Goal: Task Accomplishment & Management: Manage account settings

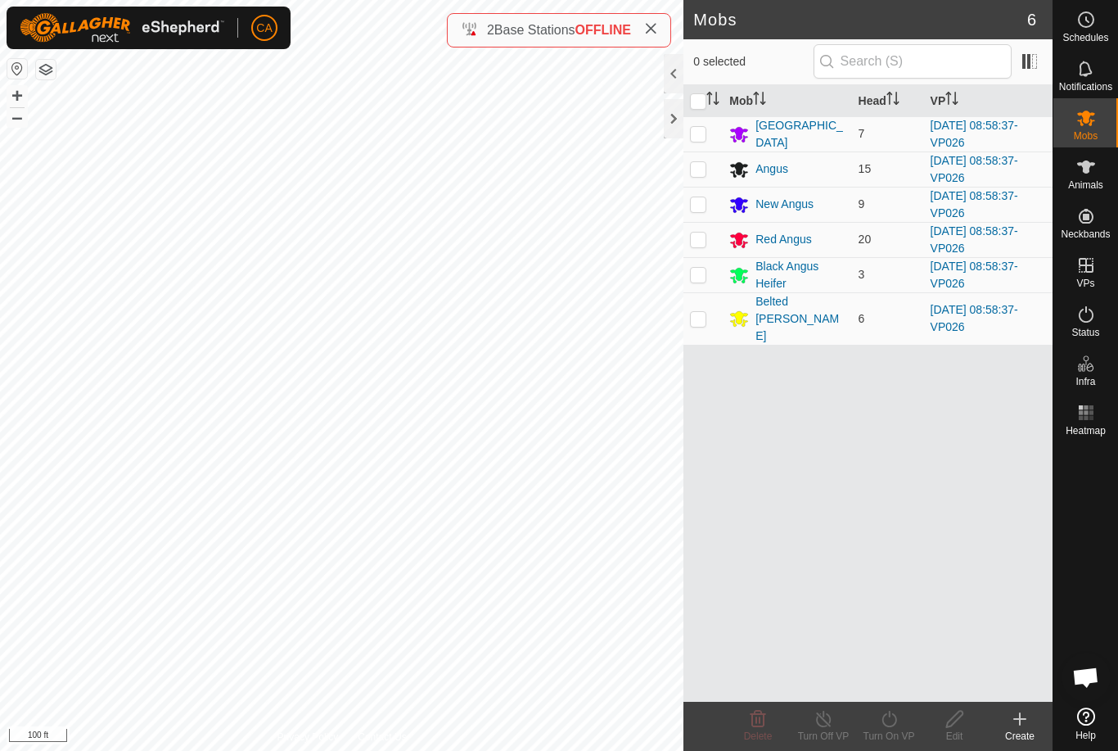
click at [52, 69] on button "button" at bounding box center [46, 70] width 20 height 20
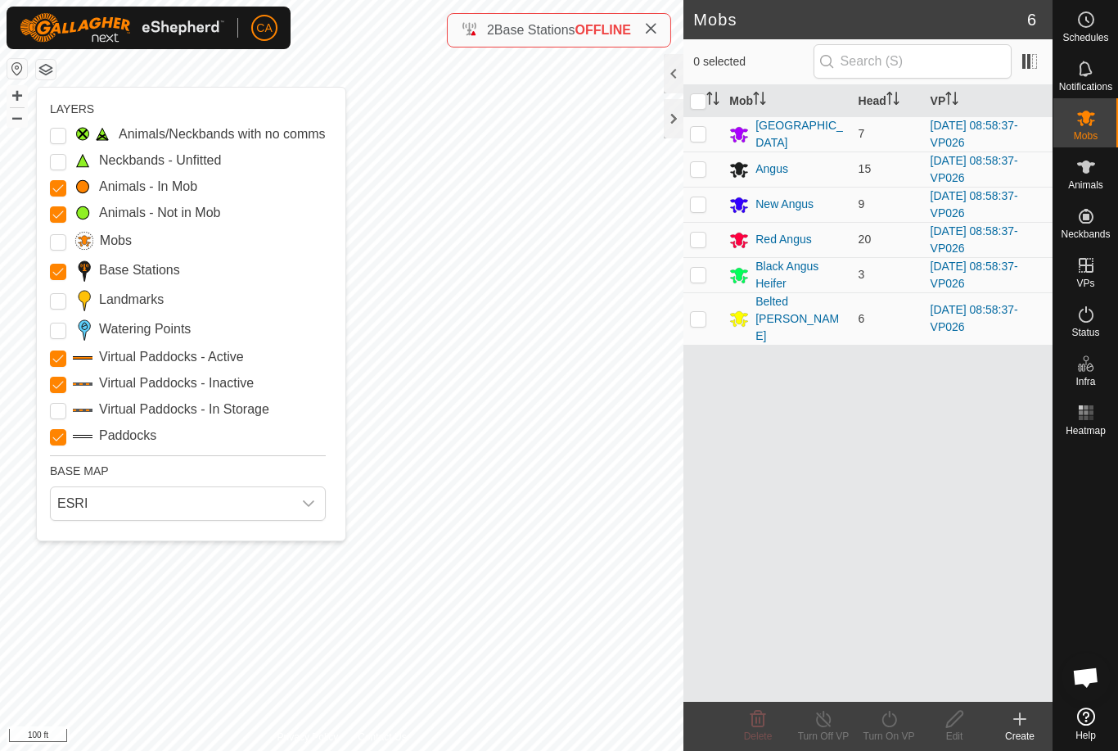
click at [53, 309] on input "Landmarks" at bounding box center [58, 301] width 16 height 16
click at [50, 333] on Points "Watering Points" at bounding box center [58, 331] width 16 height 16
click at [53, 70] on button "button" at bounding box center [46, 70] width 20 height 20
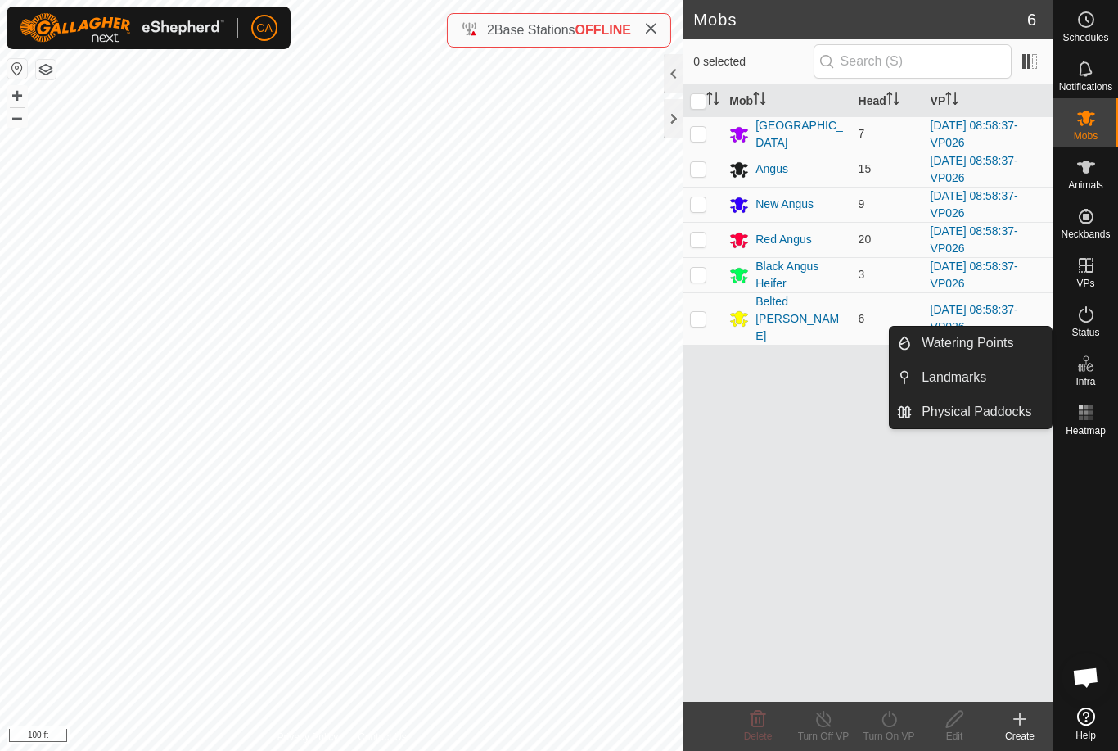
click at [990, 384] on link "Landmarks" at bounding box center [982, 377] width 140 height 33
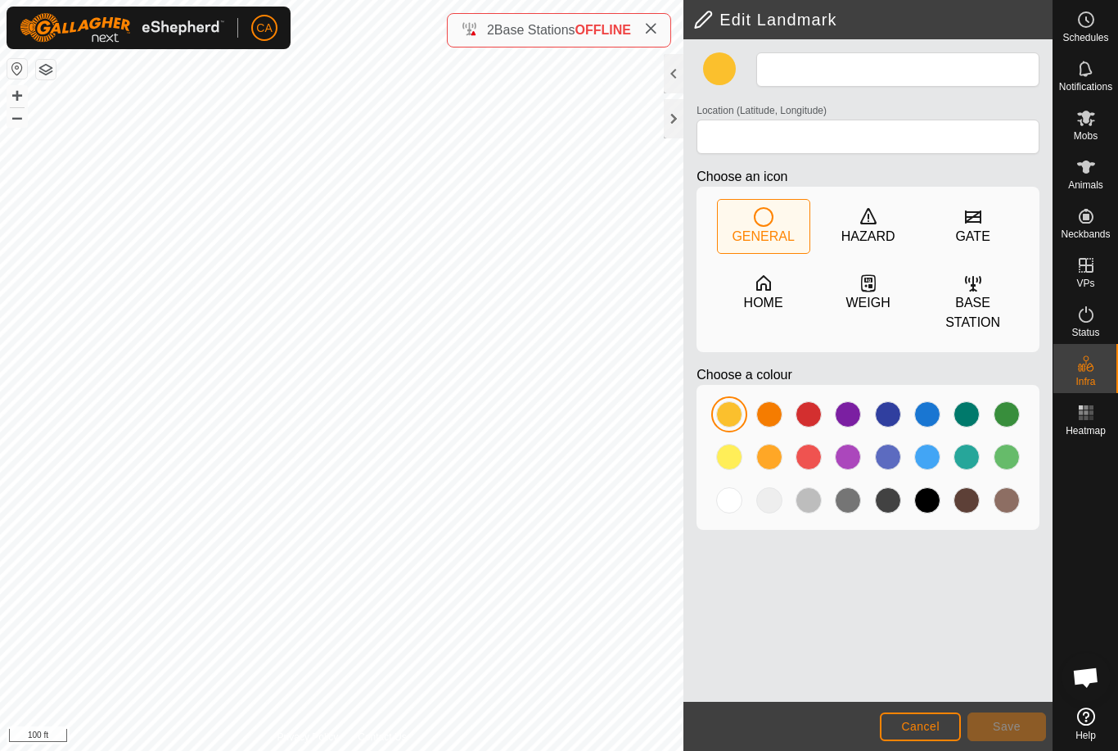
type input "Free choice"
type input "44.285420, -72.157097"
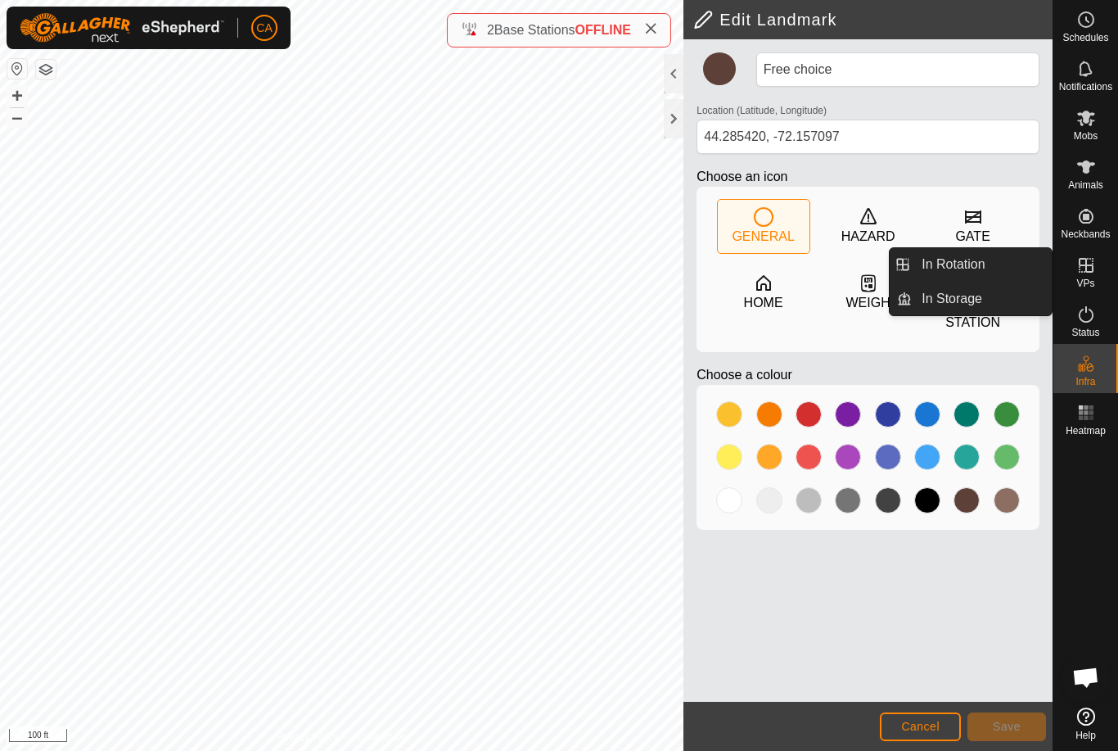
click at [1012, 270] on link "In Rotation" at bounding box center [982, 264] width 140 height 33
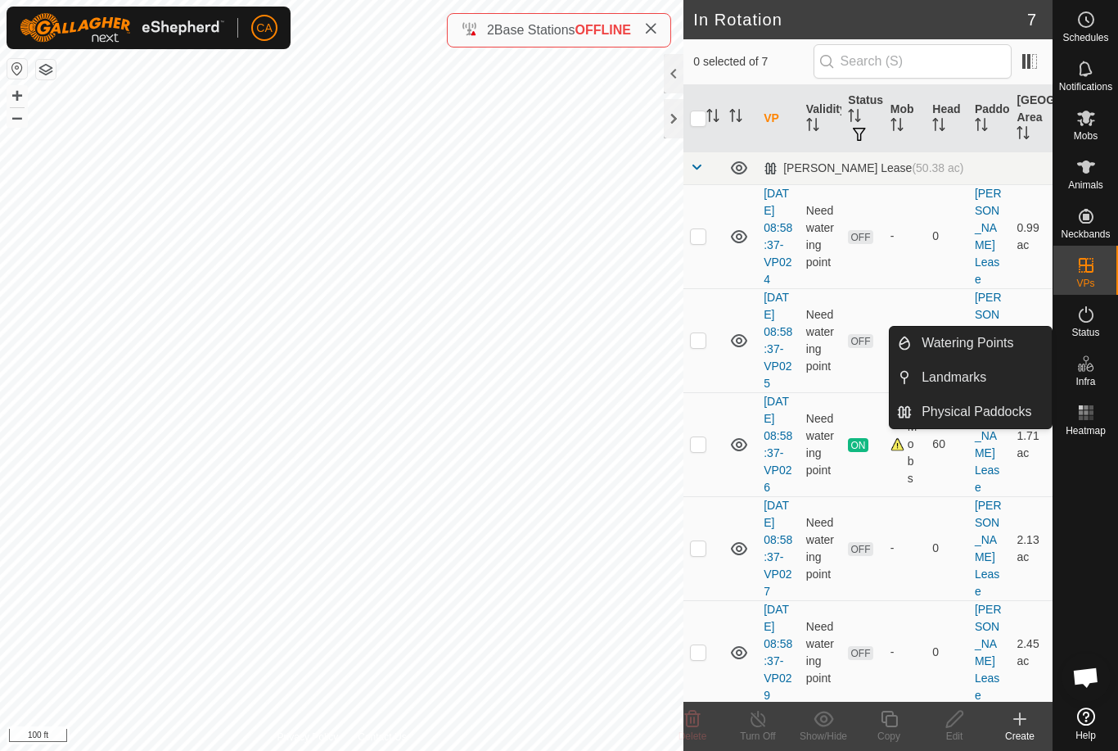
click at [1000, 372] on link "Landmarks" at bounding box center [982, 377] width 140 height 33
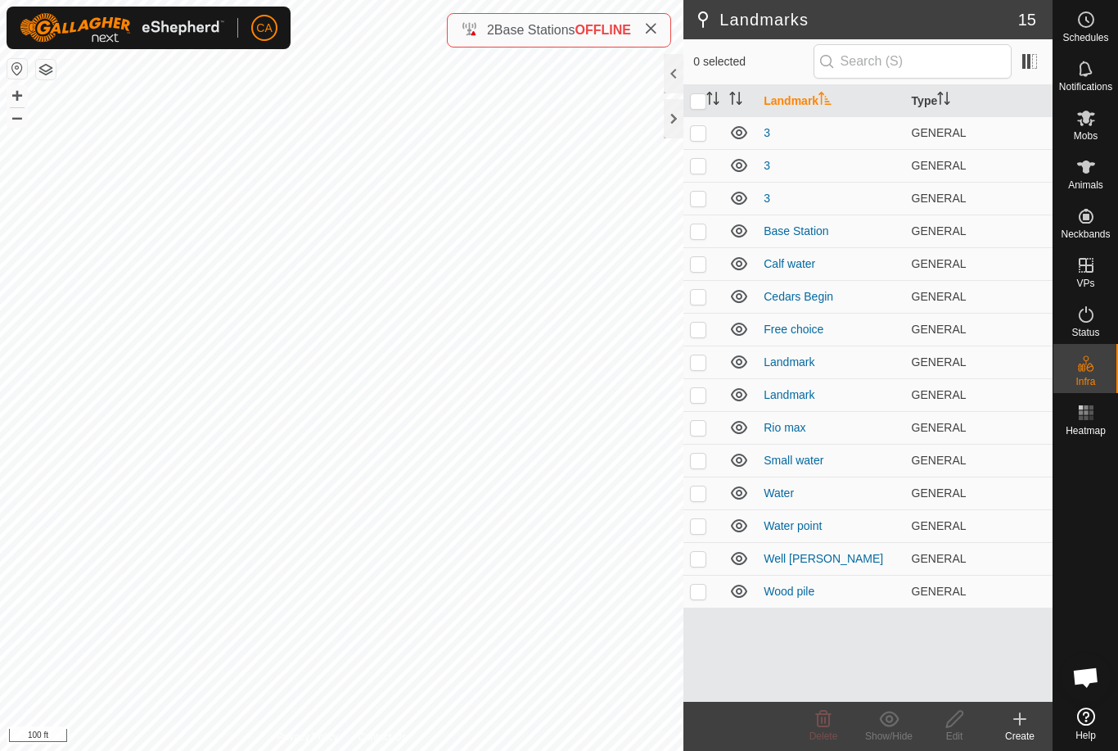
click at [699, 138] on p-checkbox at bounding box center [698, 132] width 16 height 13
checkbox input "true"
click at [705, 169] on p-checkbox at bounding box center [698, 165] width 16 height 13
checkbox input "true"
click at [713, 200] on td at bounding box center [703, 198] width 39 height 33
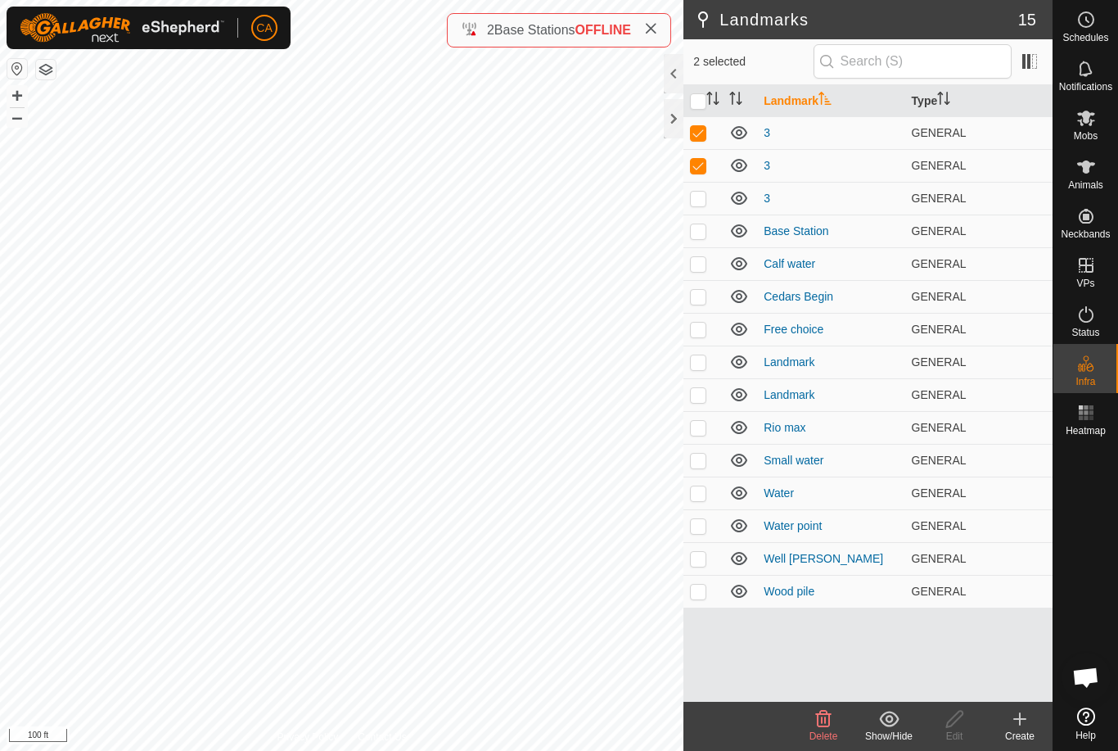
checkbox input "true"
click at [706, 231] on p-checkbox at bounding box center [698, 230] width 16 height 13
click at [703, 232] on p-checkbox at bounding box center [698, 230] width 16 height 13
checkbox input "false"
click at [709, 267] on td at bounding box center [703, 263] width 39 height 33
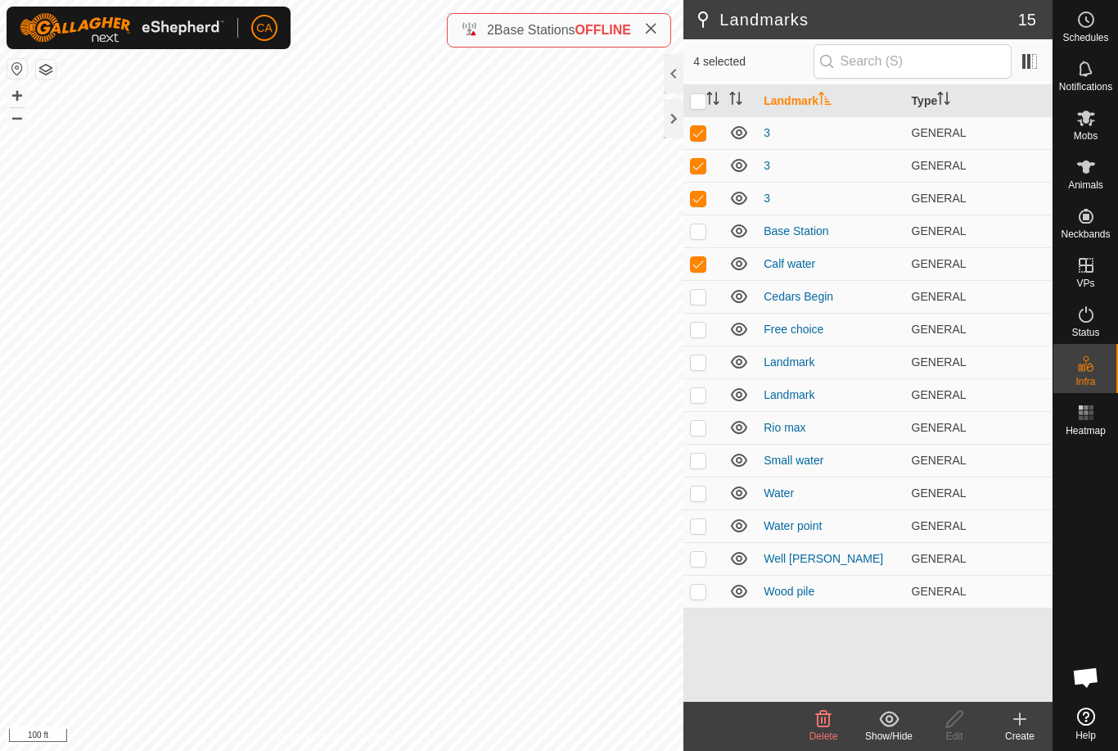
click at [701, 260] on p-checkbox at bounding box center [698, 263] width 16 height 13
checkbox input "false"
click at [706, 329] on p-checkbox at bounding box center [698, 329] width 16 height 13
checkbox input "true"
click at [706, 363] on p-checkbox at bounding box center [698, 361] width 16 height 13
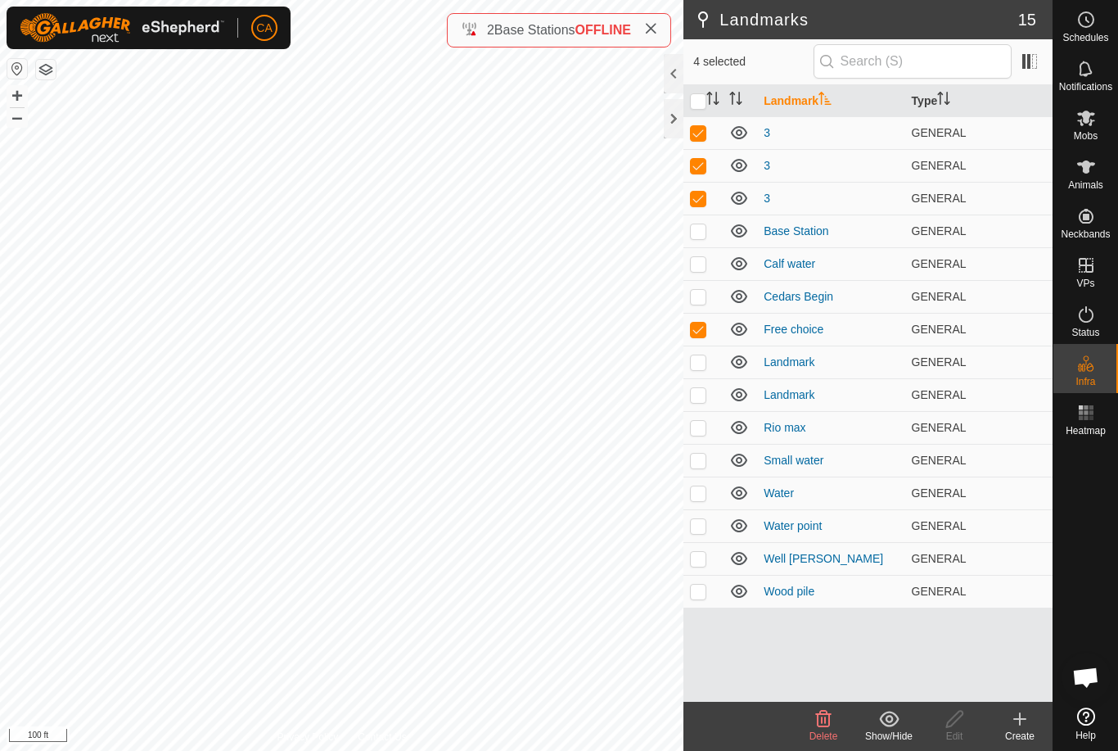
checkbox input "true"
click at [705, 395] on p-checkbox at bounding box center [698, 394] width 16 height 13
checkbox input "true"
click at [708, 425] on td at bounding box center [703, 427] width 39 height 33
checkbox input "true"
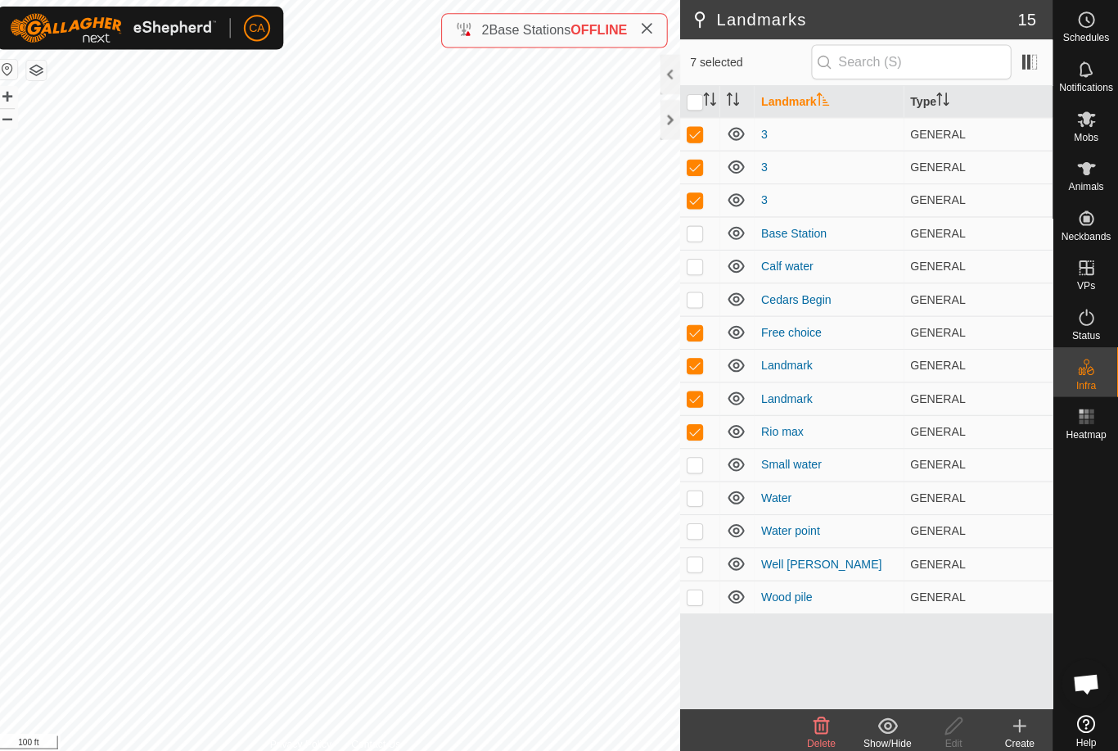
click at [816, 720] on icon at bounding box center [824, 719] width 16 height 16
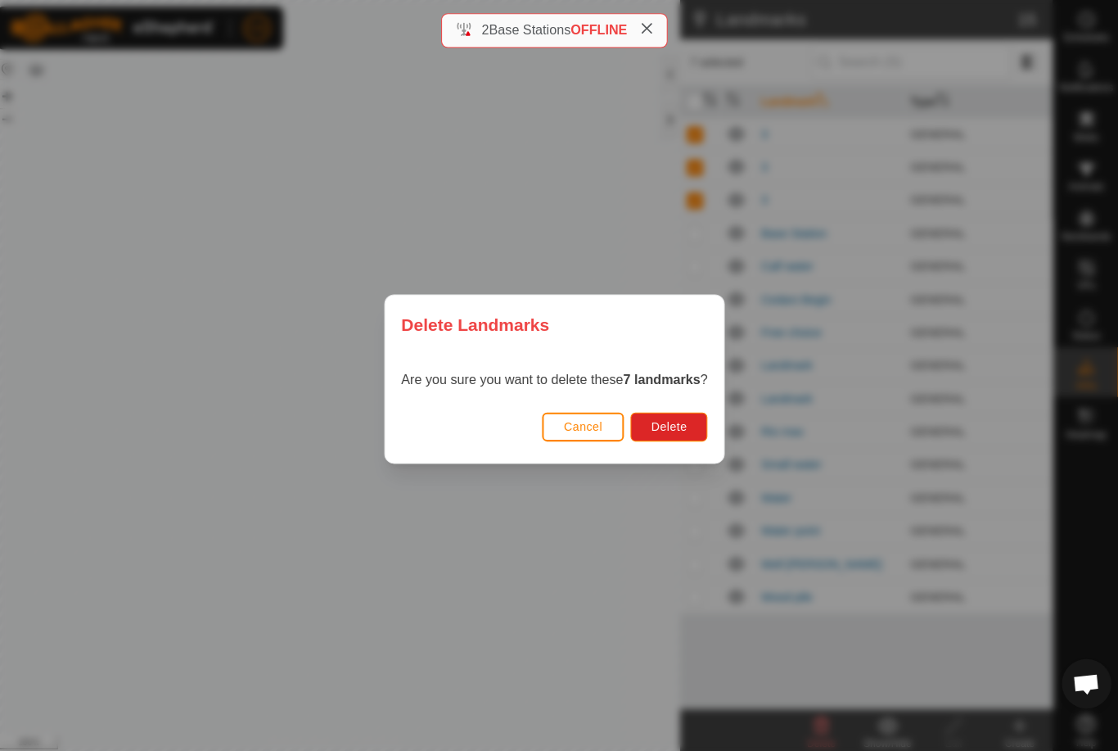
click at [688, 418] on button "Delete" at bounding box center [672, 423] width 76 height 29
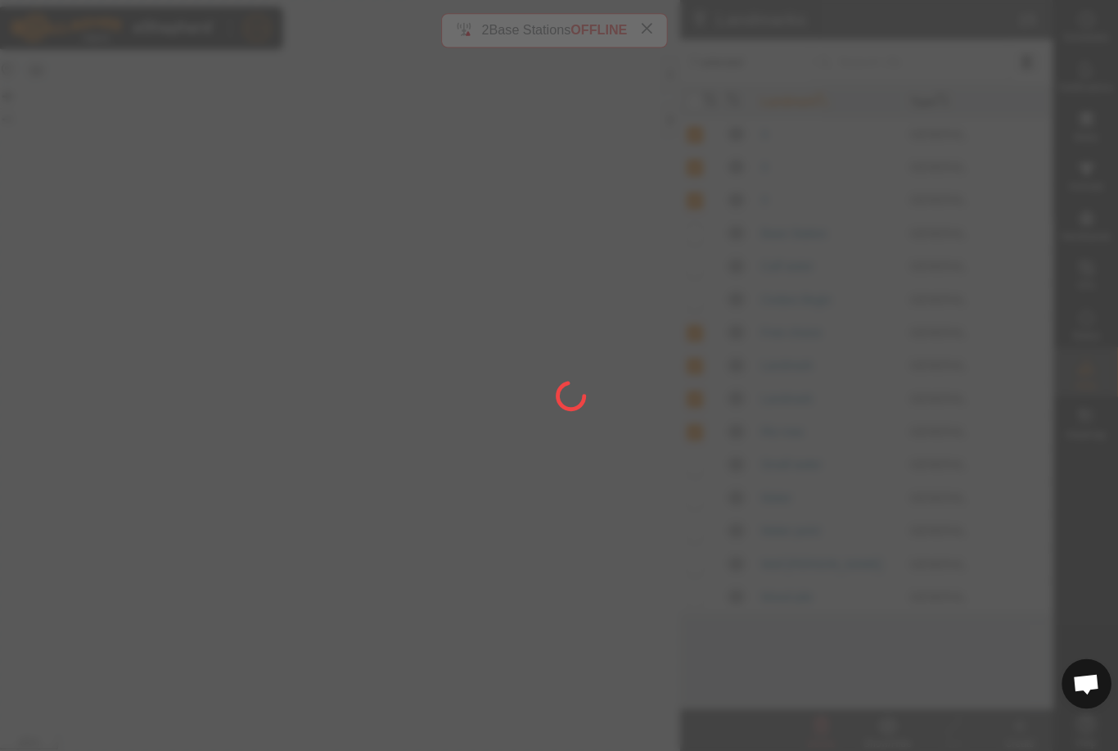
checkbox input "false"
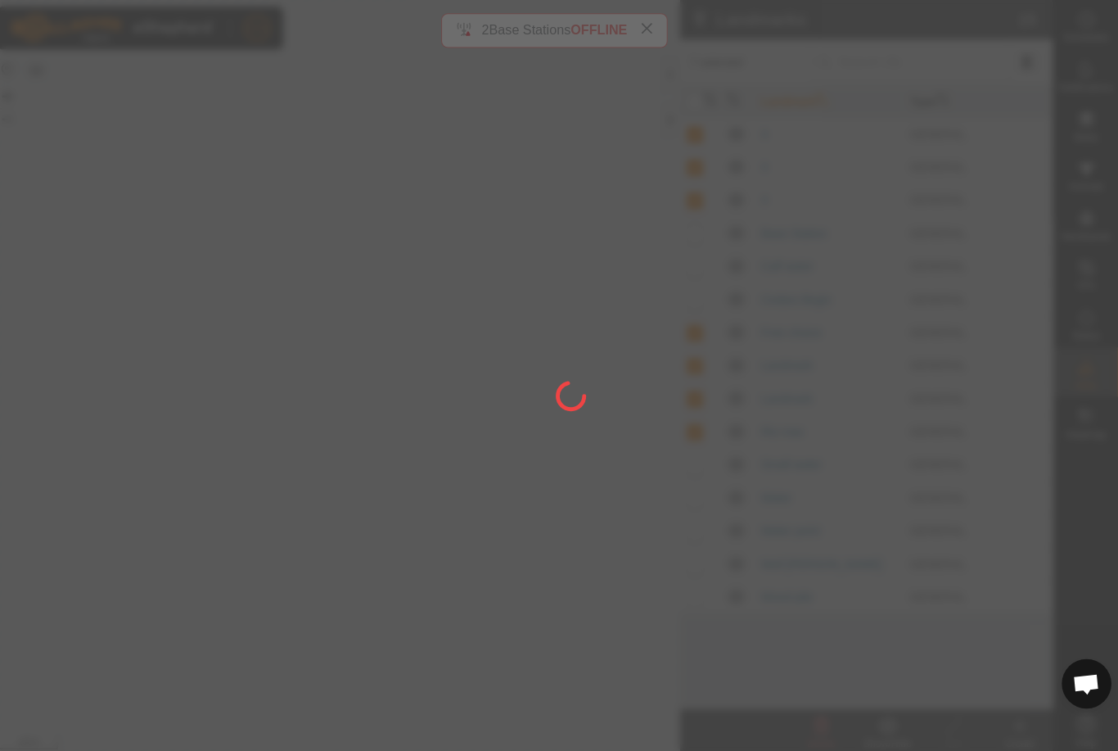
checkbox input "false"
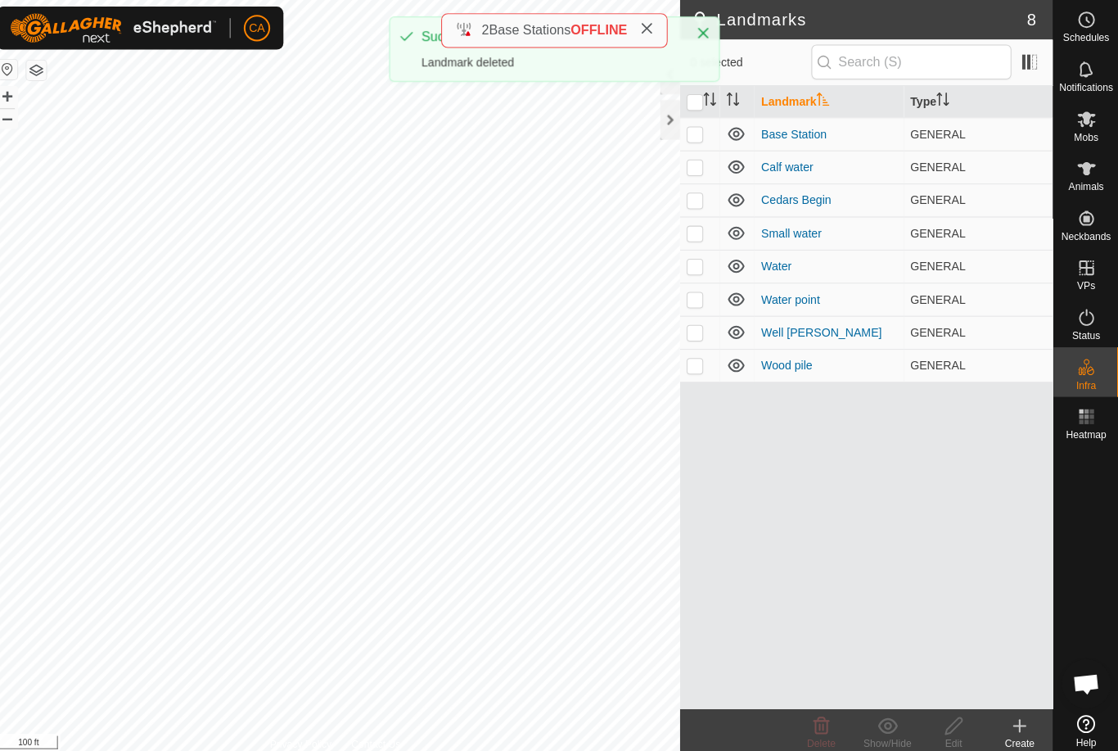
click at [695, 296] on p-checkbox at bounding box center [698, 296] width 16 height 13
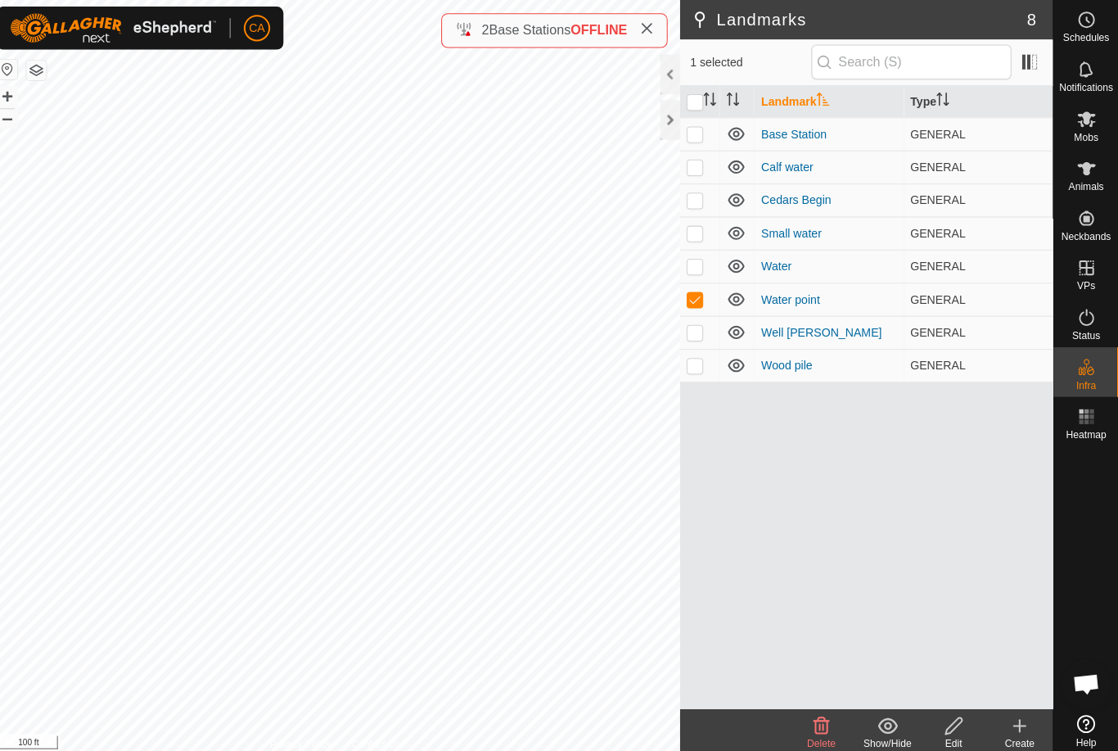
click at [697, 296] on p-checkbox at bounding box center [698, 296] width 16 height 13
checkbox input "false"
click at [701, 262] on td at bounding box center [703, 263] width 39 height 33
checkbox input "true"
click at [700, 229] on td at bounding box center [703, 230] width 39 height 33
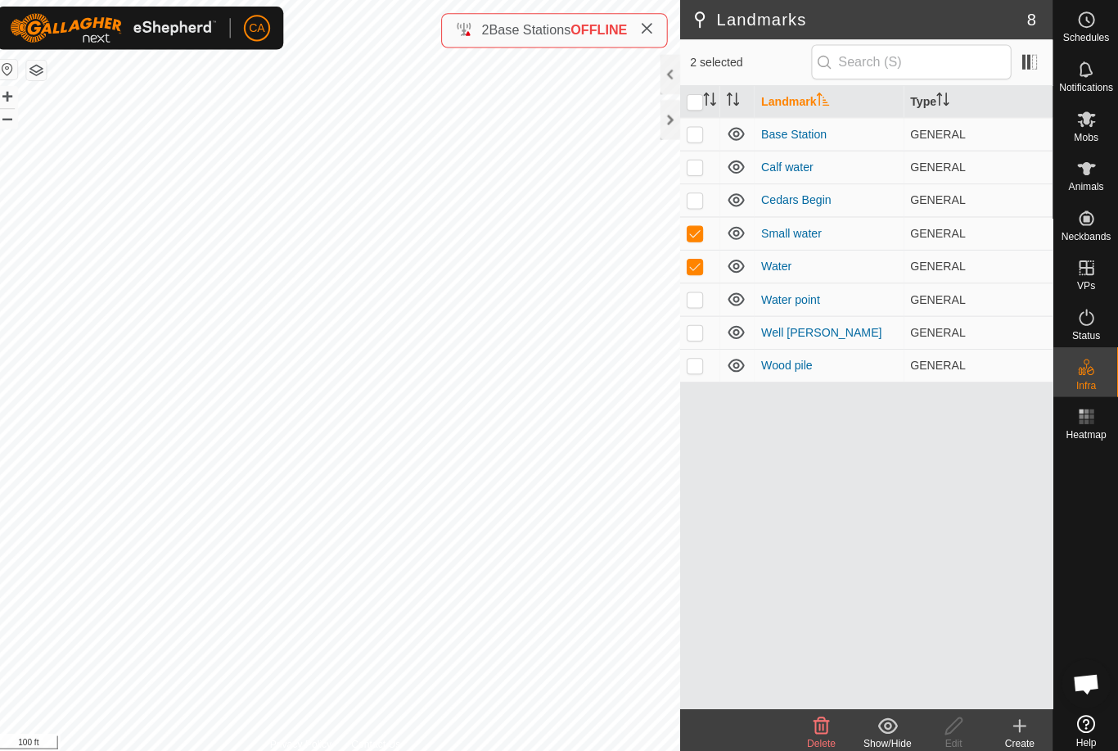
click at [819, 722] on icon at bounding box center [824, 719] width 16 height 16
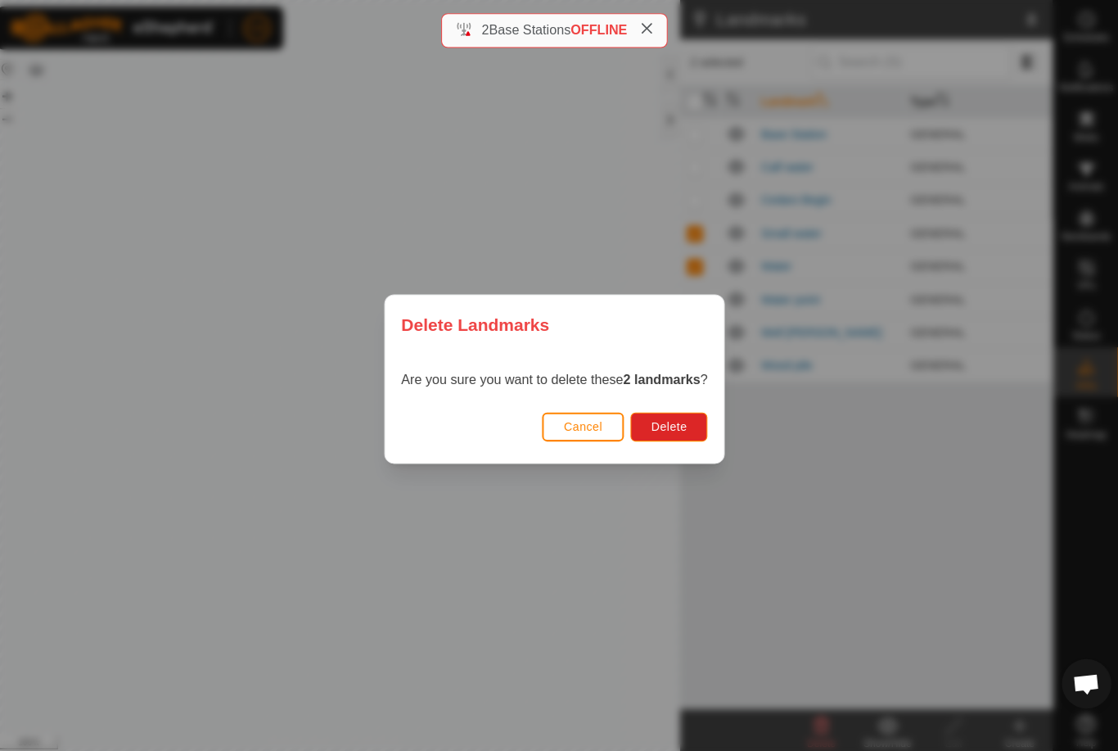
click at [694, 409] on button "Delete" at bounding box center [672, 423] width 76 height 29
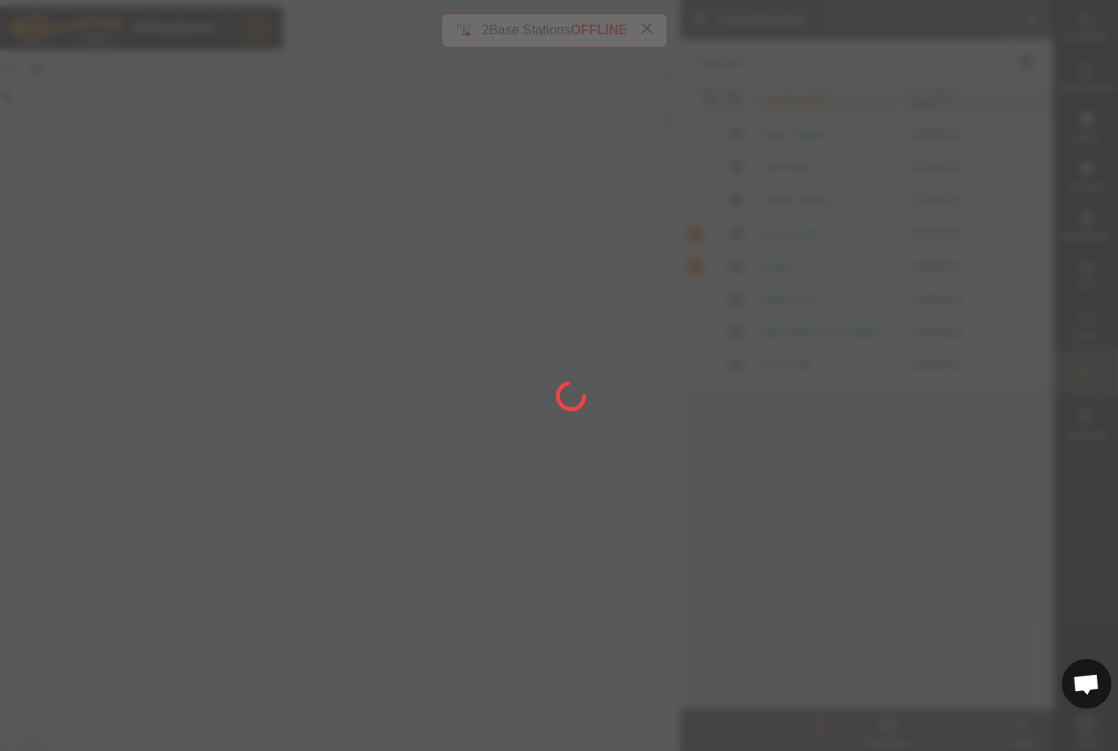
checkbox input "false"
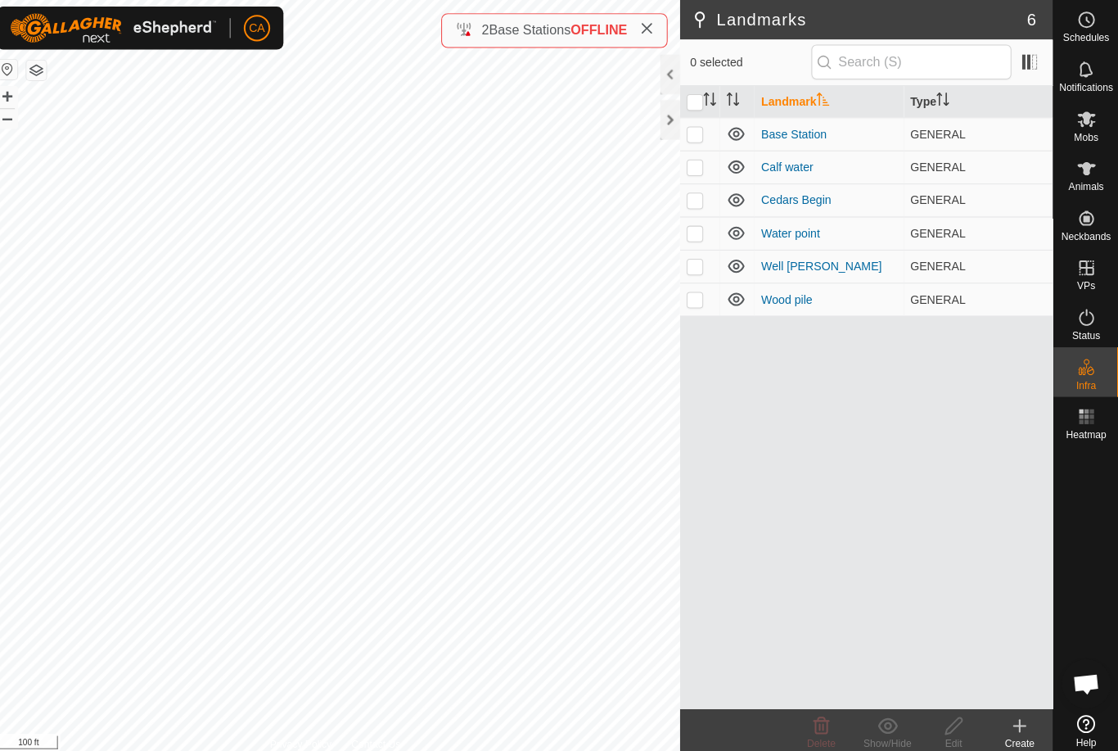
click at [45, 60] on button "button" at bounding box center [46, 70] width 20 height 20
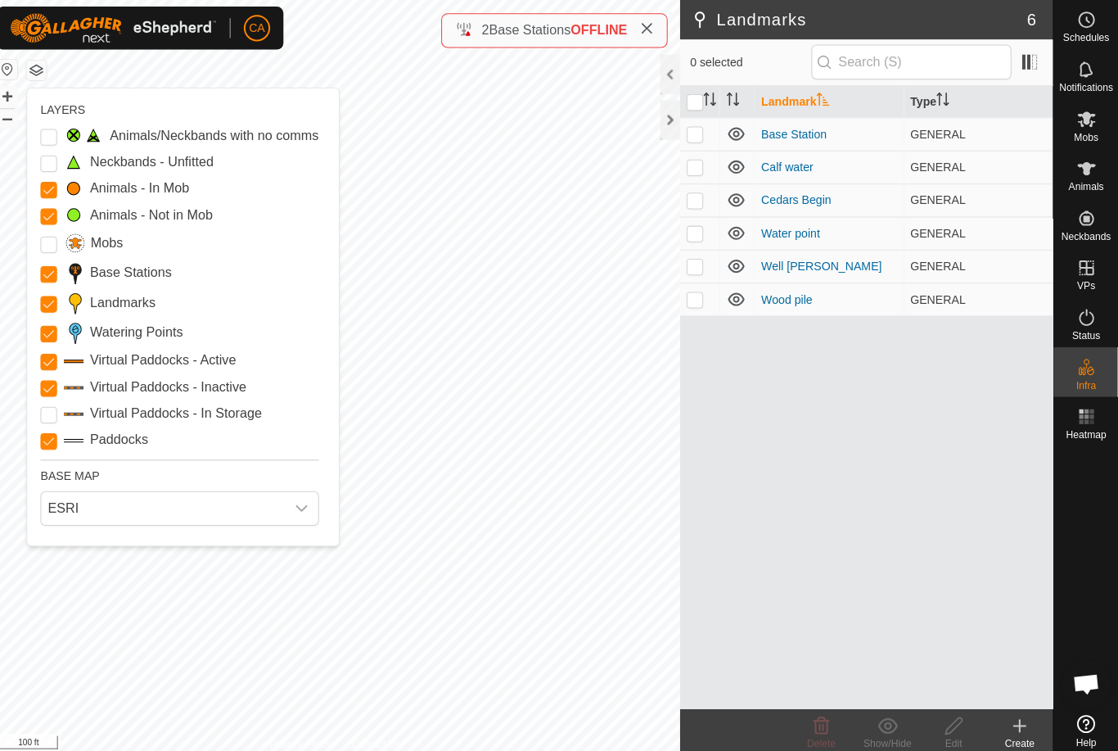
click at [52, 332] on Points "Watering Points" at bounding box center [58, 331] width 16 height 16
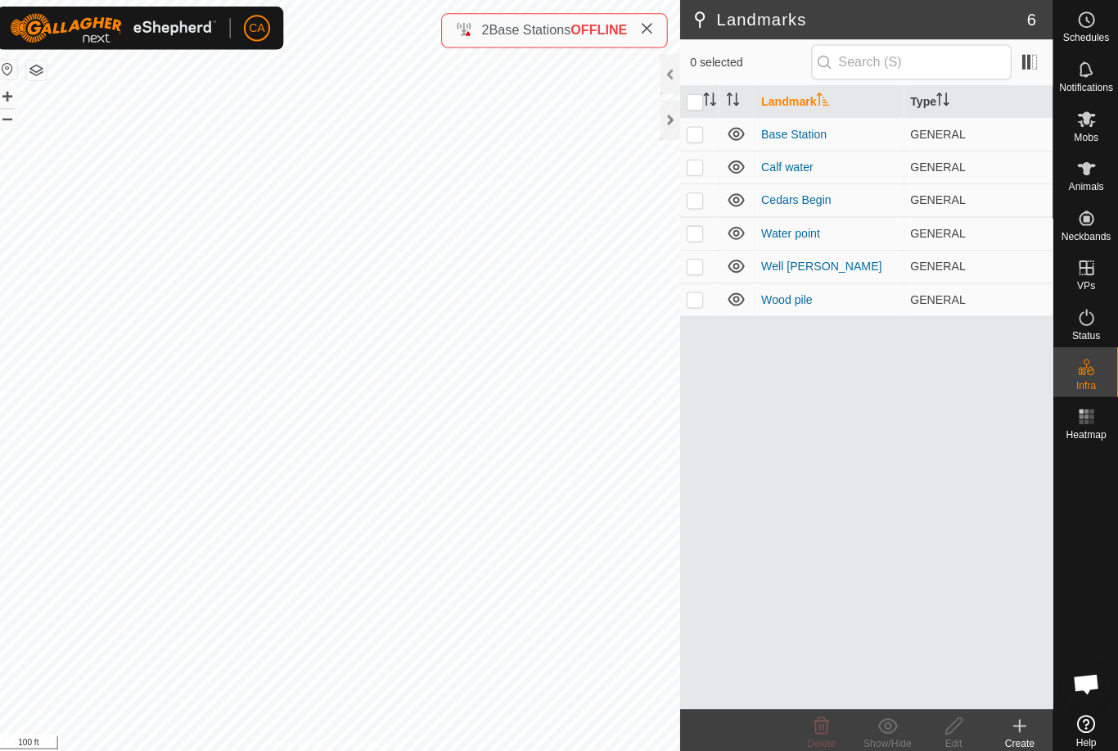
click at [667, 120] on div at bounding box center [674, 118] width 20 height 39
